Goal: Information Seeking & Learning: Stay updated

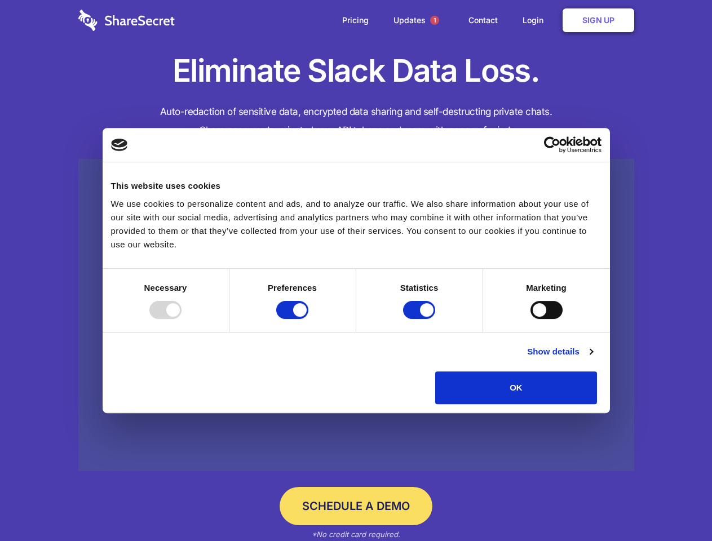
click at [182, 319] on div at bounding box center [165, 310] width 32 height 18
click at [308, 319] on input "Preferences" at bounding box center [292, 310] width 32 height 18
checkbox input "false"
click at [421, 319] on input "Statistics" at bounding box center [419, 310] width 32 height 18
checkbox input "false"
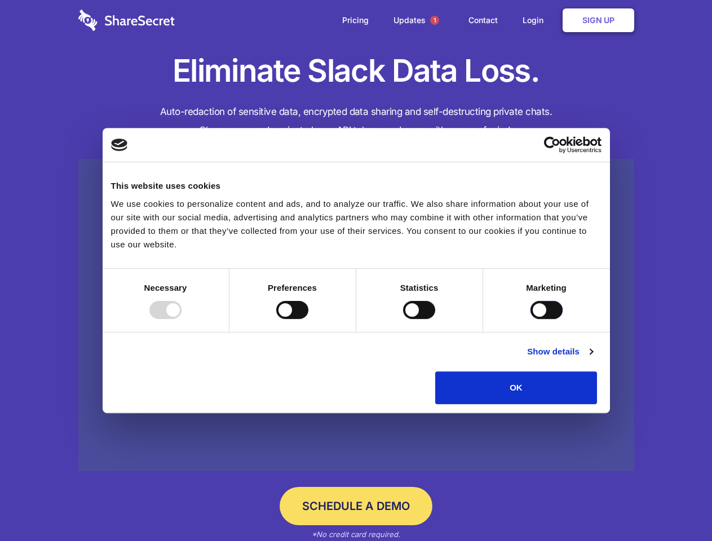
click at [531, 319] on input "Marketing" at bounding box center [547, 310] width 32 height 18
checkbox input "true"
click at [593, 359] on link "Show details" at bounding box center [559, 352] width 65 height 14
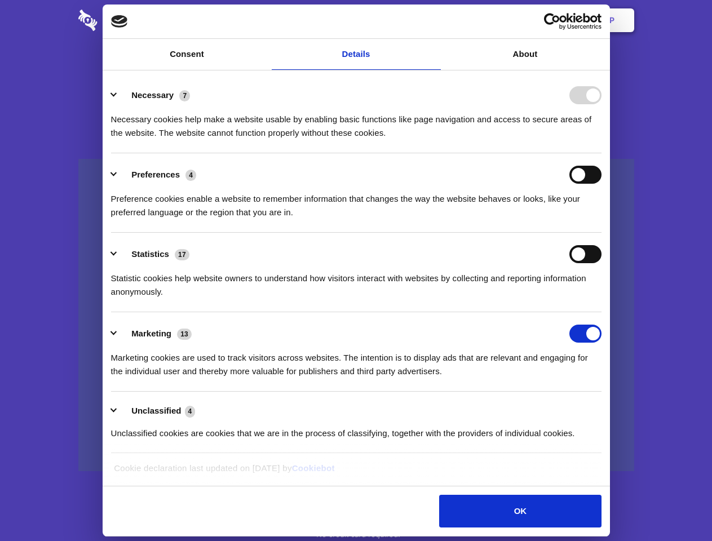
click at [607, 408] on ul "Necessary 7 Necessary cookies help make a website usable by enabling basic func…" at bounding box center [355, 264] width 501 height 380
click at [434, 20] on span "1" at bounding box center [434, 20] width 9 height 9
